Goal: Task Accomplishment & Management: Use online tool/utility

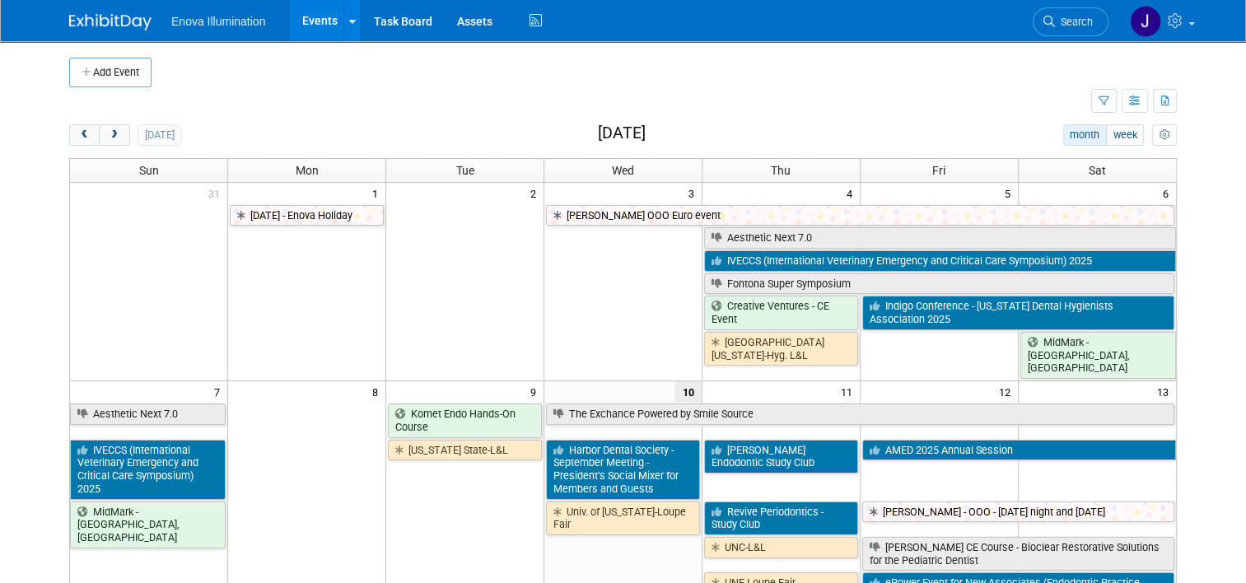
click at [1089, 31] on link "Search" at bounding box center [1071, 21] width 76 height 29
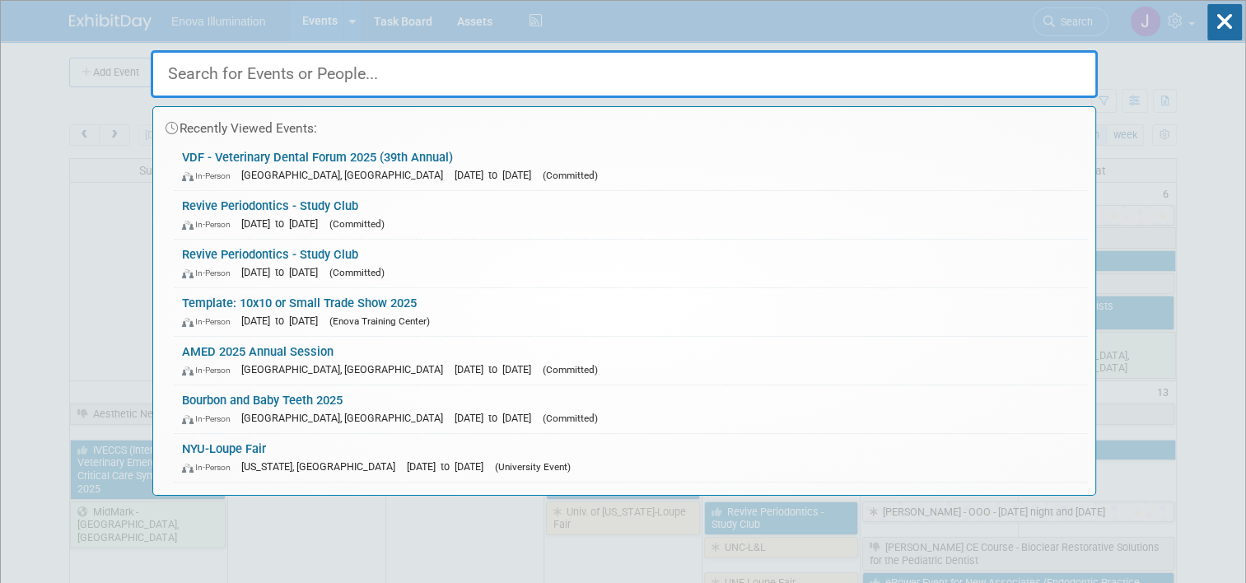
click at [998, 66] on input "text" at bounding box center [624, 74] width 947 height 48
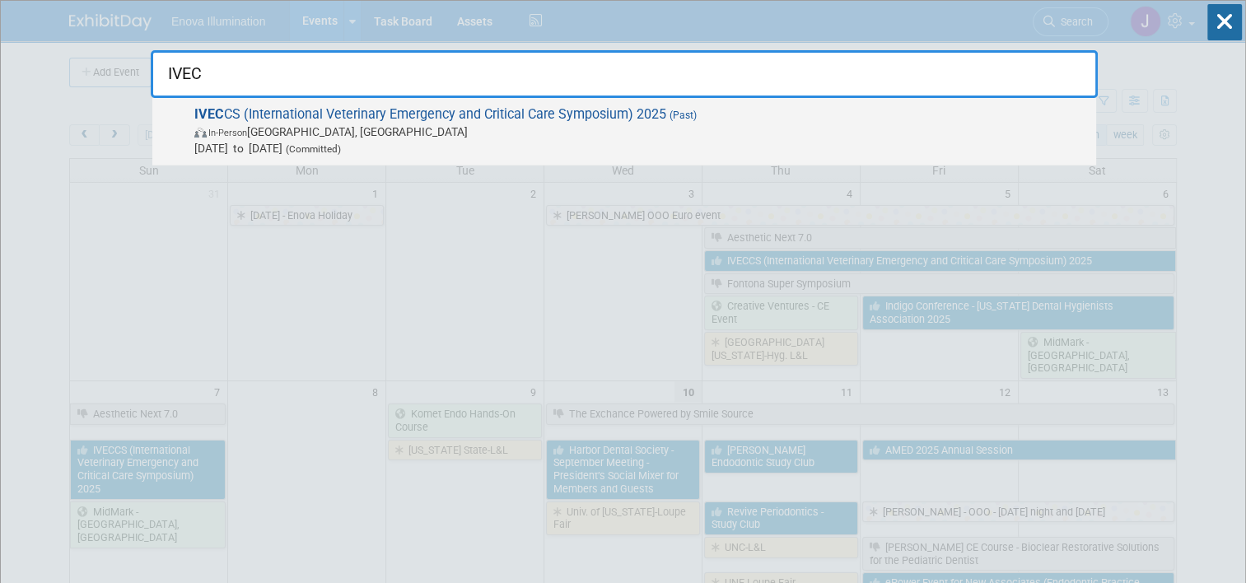
type input "IVEC"
click at [318, 123] on span "IVEC CS (International Veterinary Emergency and Critical Care Symposium) 2025 (…" at bounding box center [638, 131] width 899 height 50
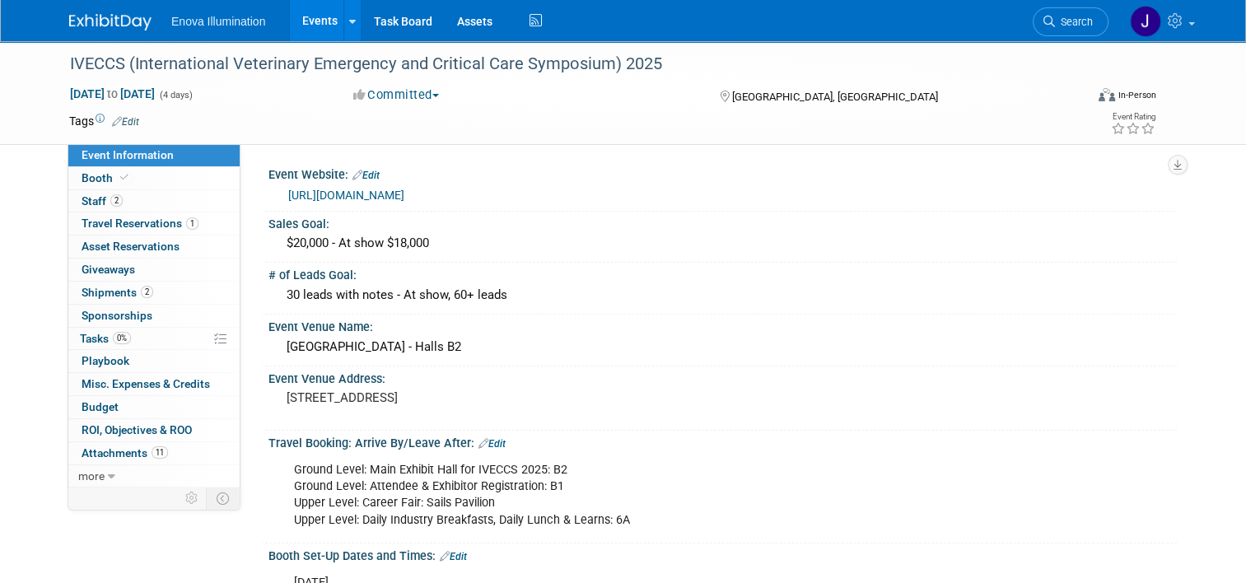
drag, startPoint x: 161, startPoint y: 180, endPoint x: 239, endPoint y: 198, distance: 80.5
click at [161, 180] on link "Booth" at bounding box center [153, 178] width 171 height 22
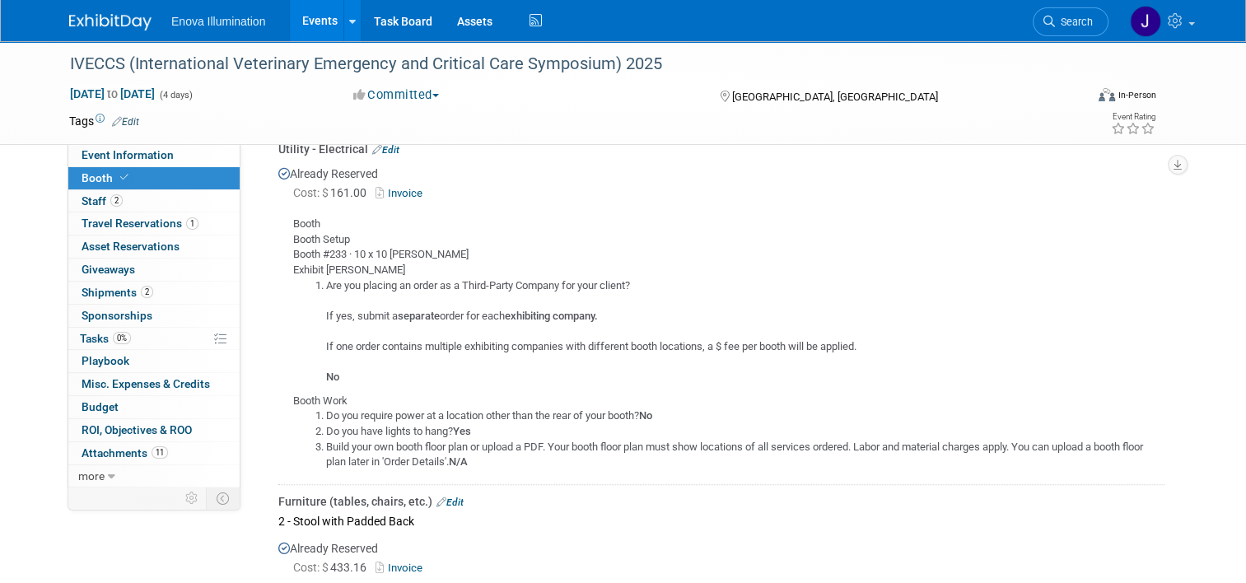
scroll to position [1071, 0]
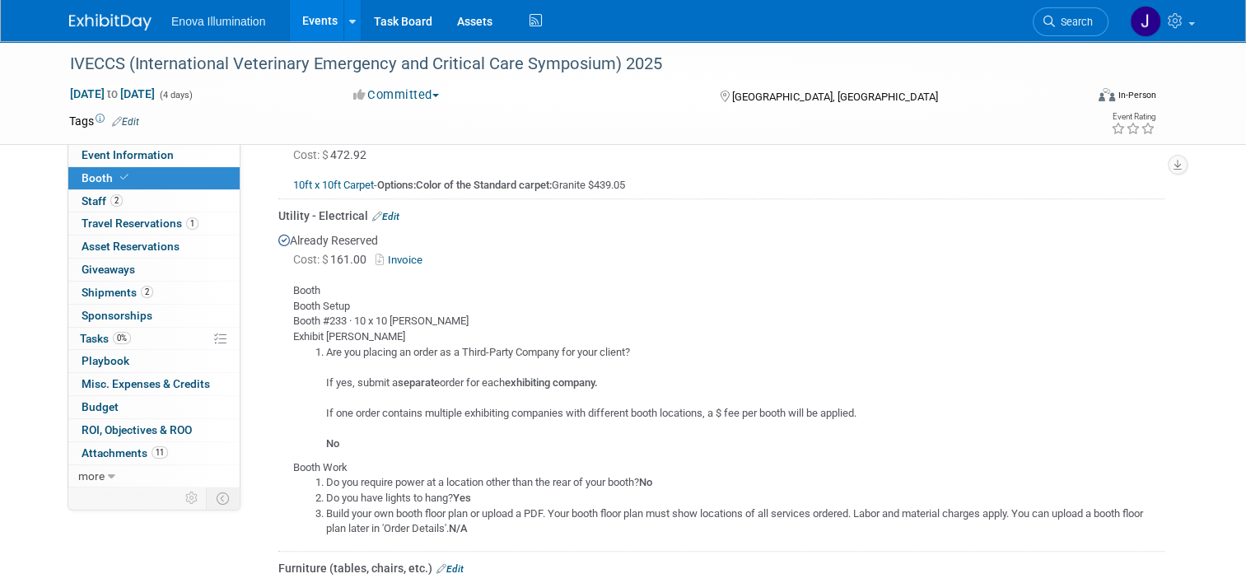
click at [384, 212] on link "Edit" at bounding box center [385, 217] width 27 height 12
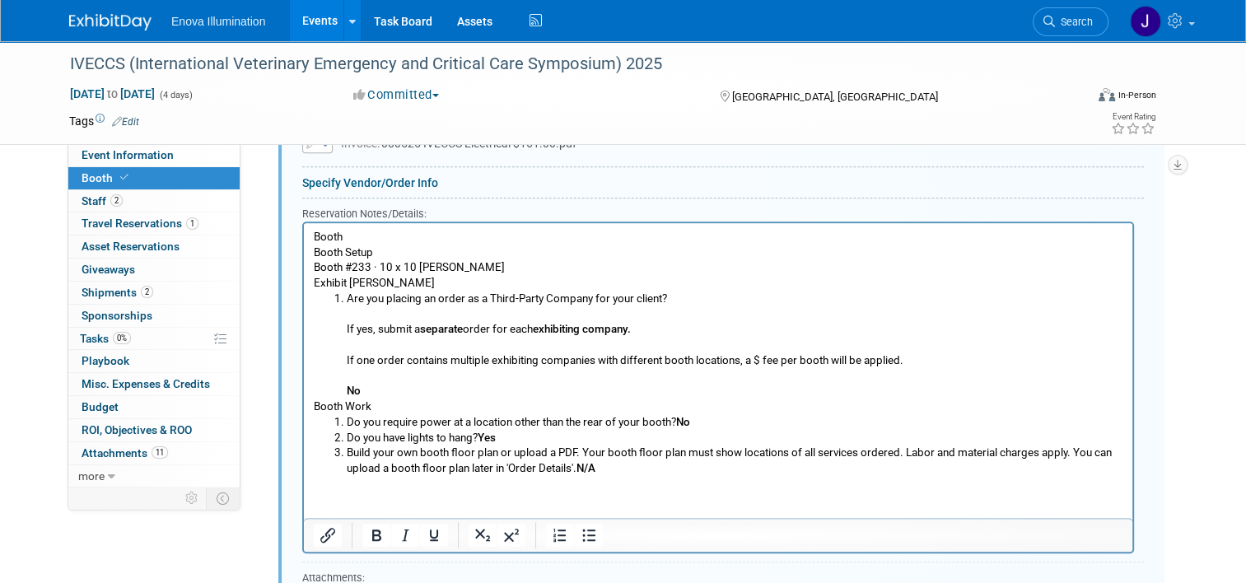
scroll to position [1574, 0]
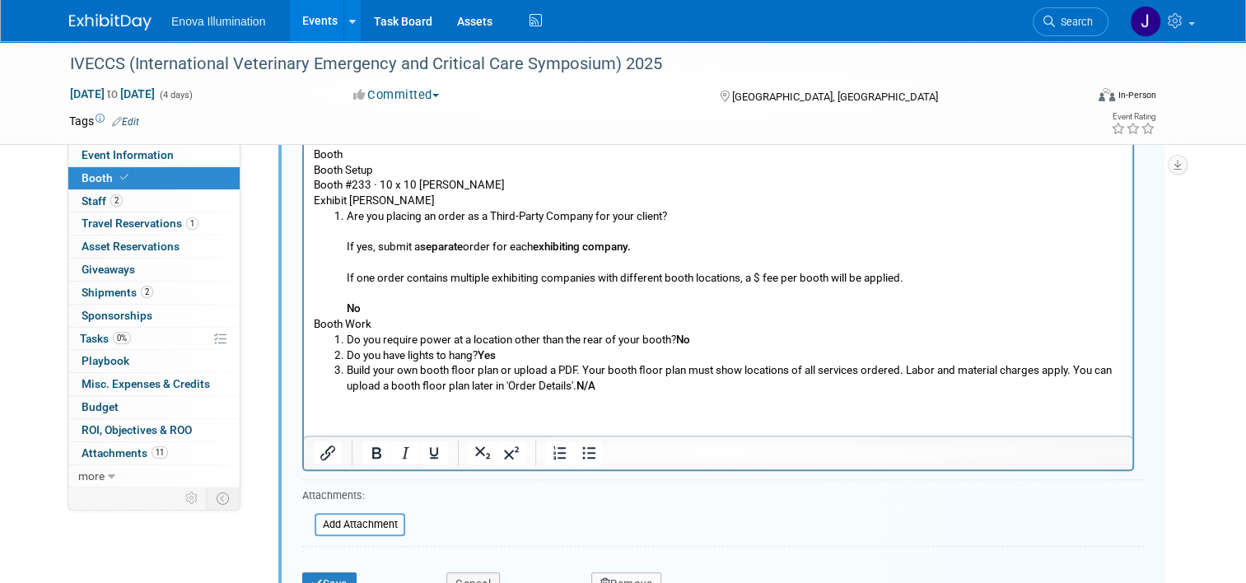
click at [383, 501] on div "Attachments:" at bounding box center [353, 497] width 103 height 19
click at [382, 515] on input "file" at bounding box center [306, 525] width 196 height 20
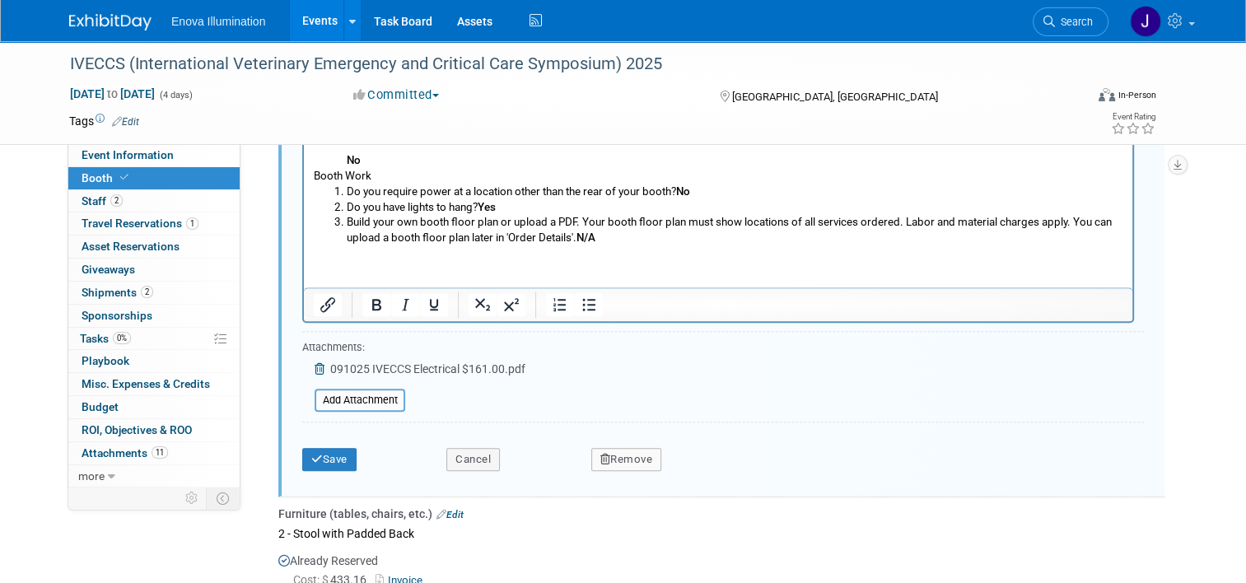
scroll to position [1739, 0]
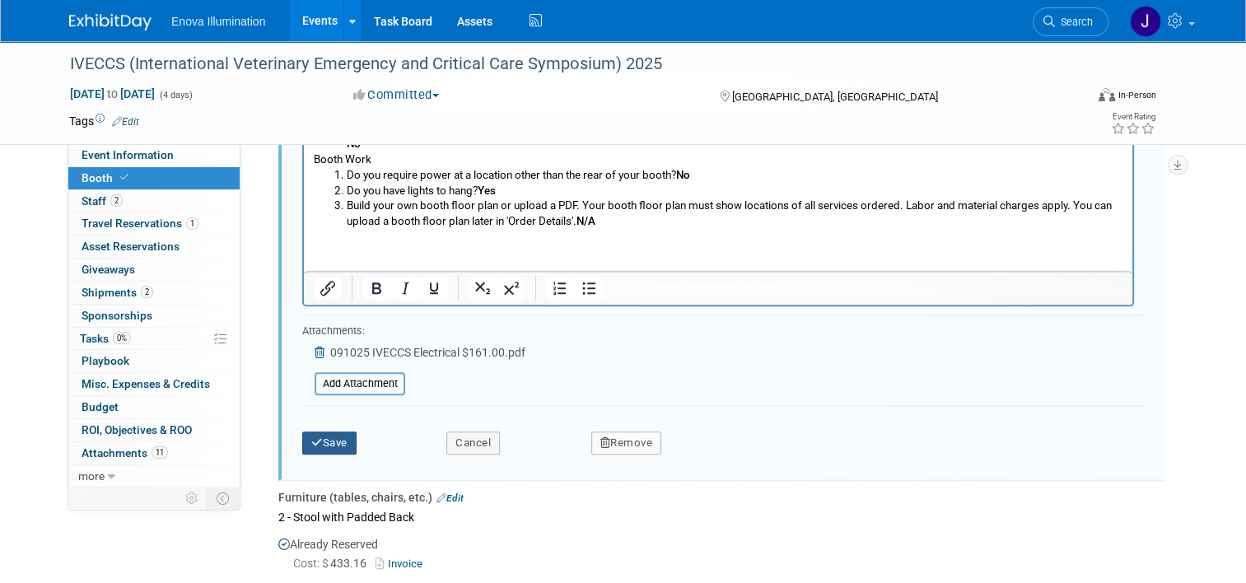
click at [335, 446] on button "Save" at bounding box center [329, 443] width 54 height 23
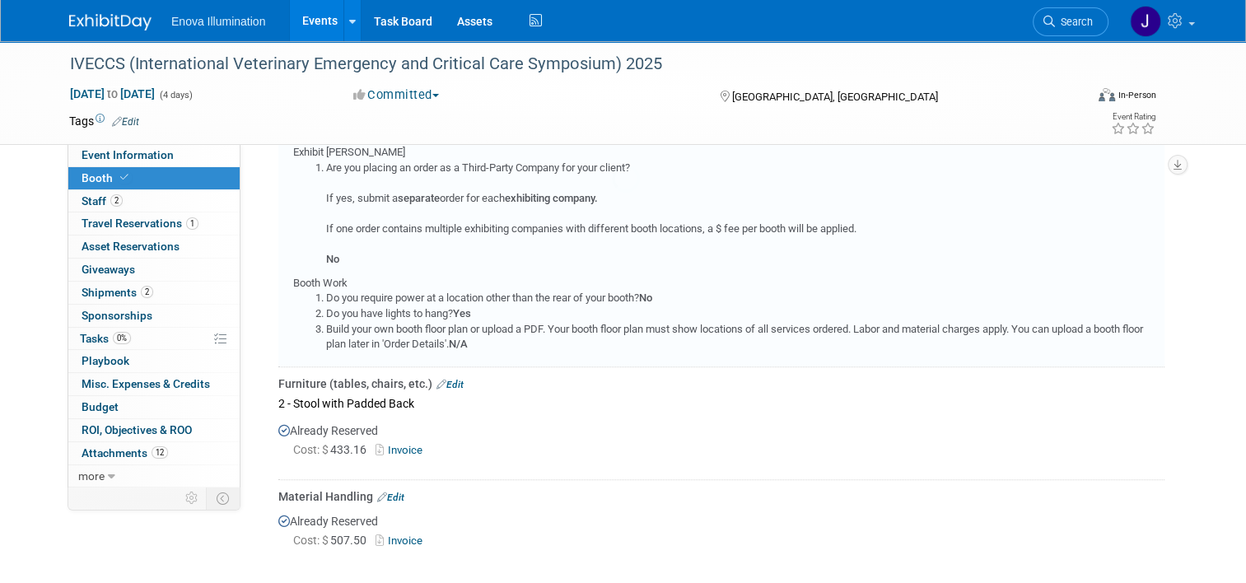
scroll to position [1080, 0]
